Goal: Task Accomplishment & Management: Use online tool/utility

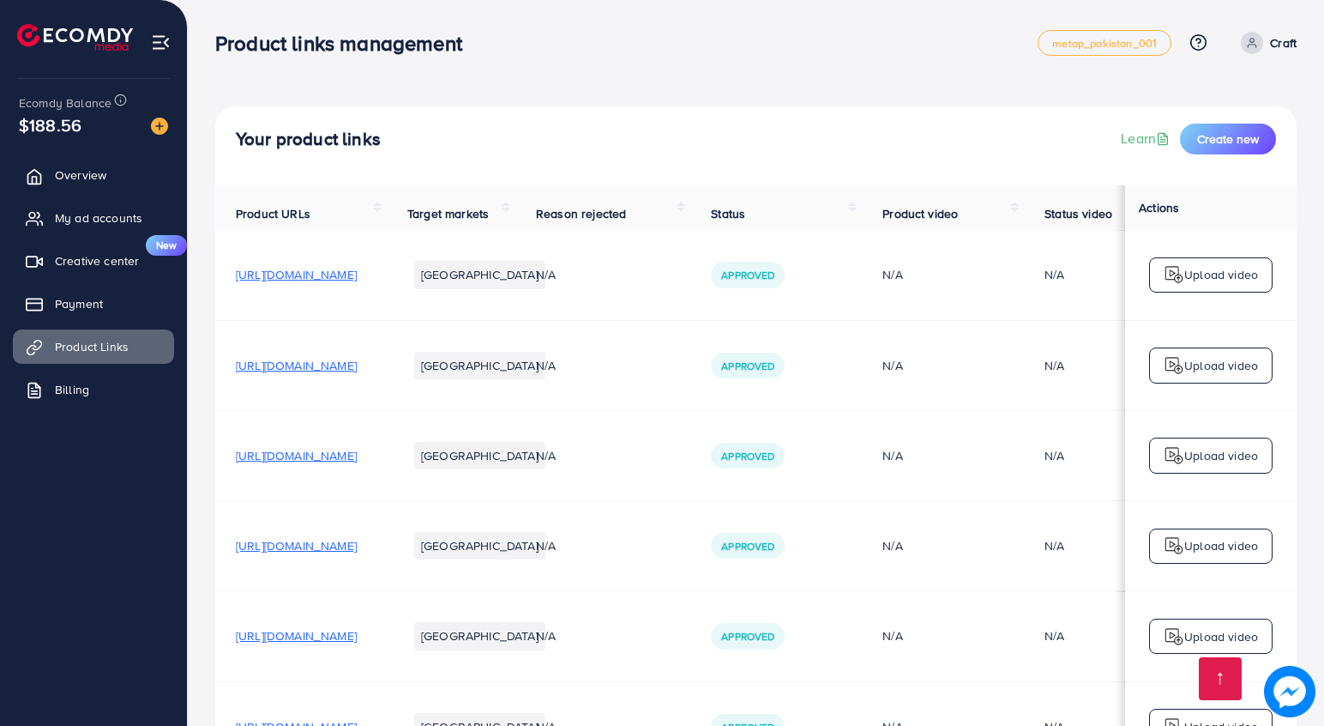
scroll to position [3984, 0]
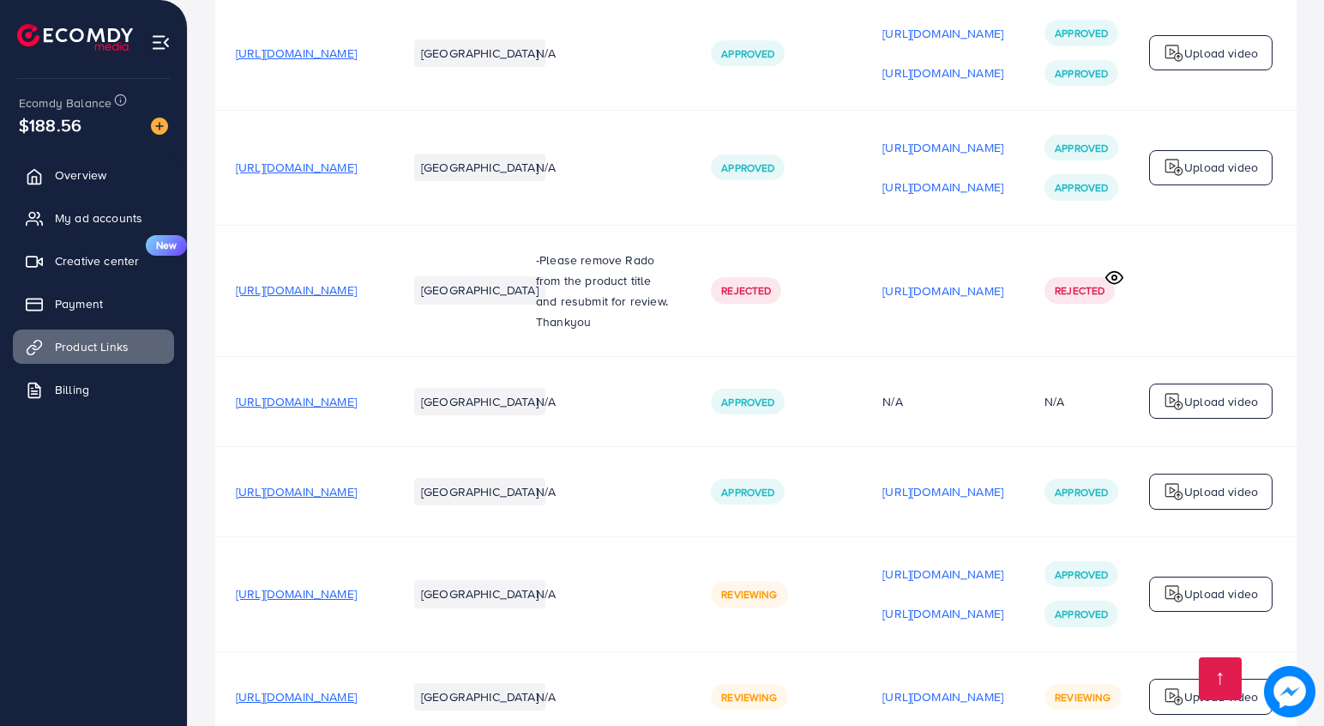
scroll to position [0, 281]
